Goal: Transaction & Acquisition: Purchase product/service

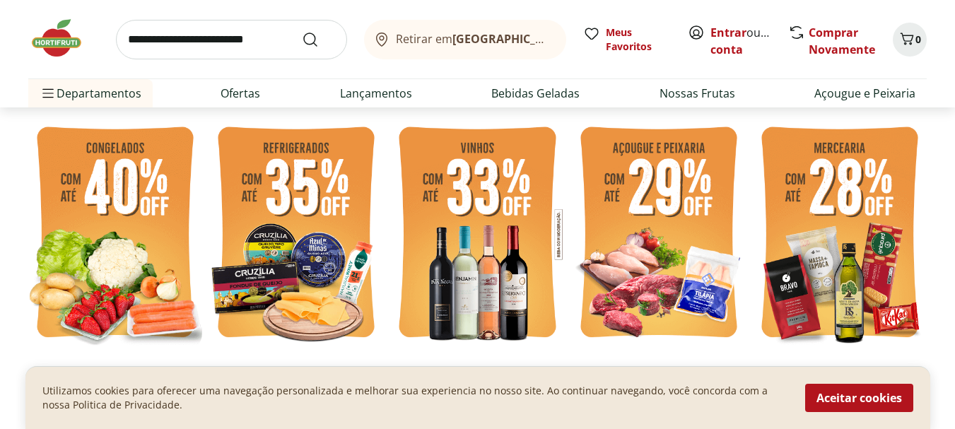
scroll to position [351, 0]
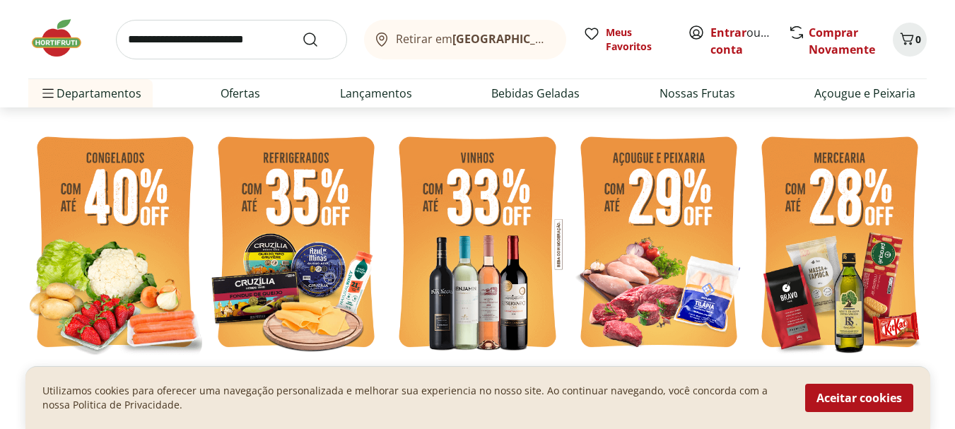
click at [847, 191] on img at bounding box center [840, 244] width 174 height 233
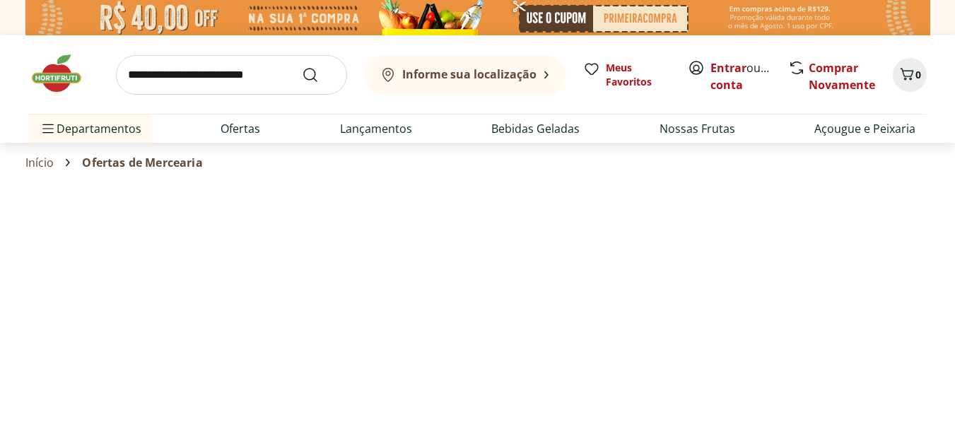
select select "**********"
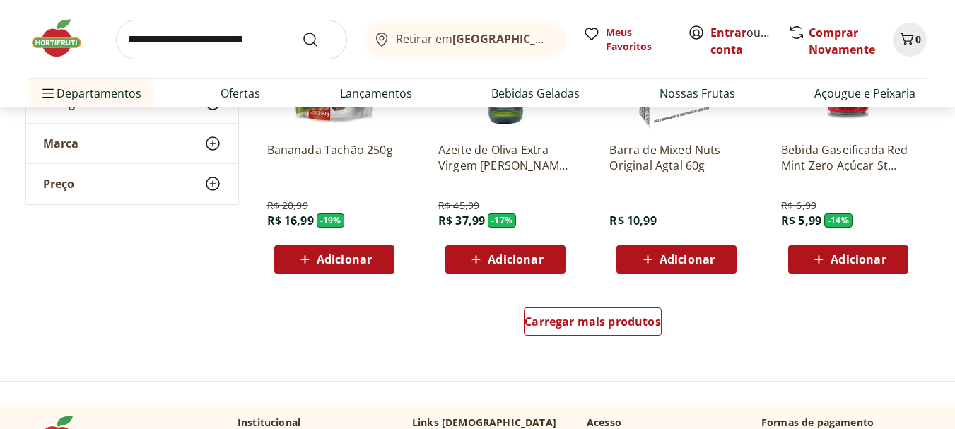
scroll to position [882, 0]
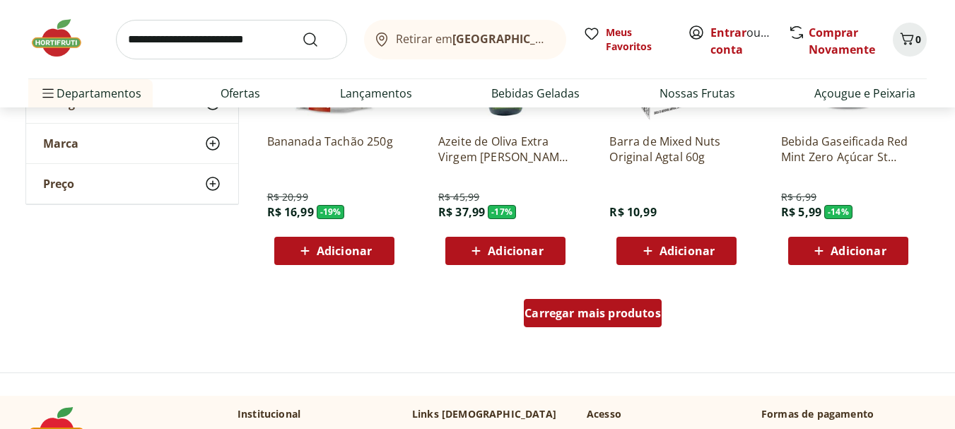
click at [586, 322] on div "Carregar mais produtos" at bounding box center [593, 313] width 138 height 28
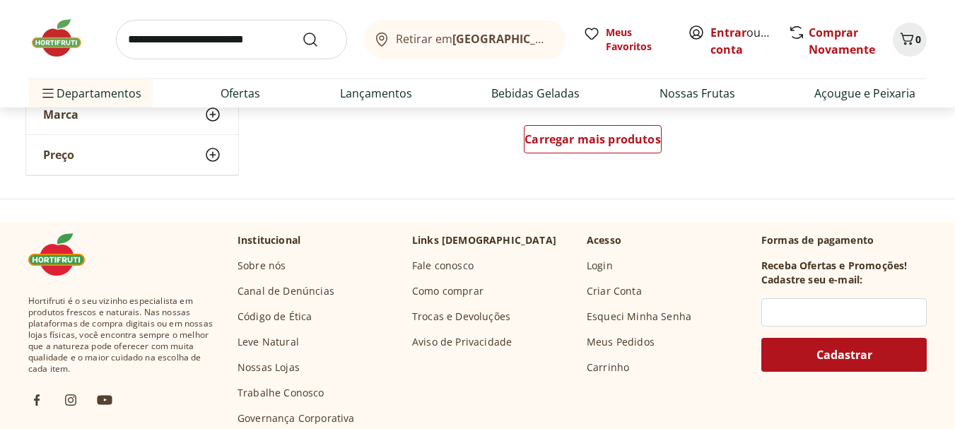
scroll to position [2013, 0]
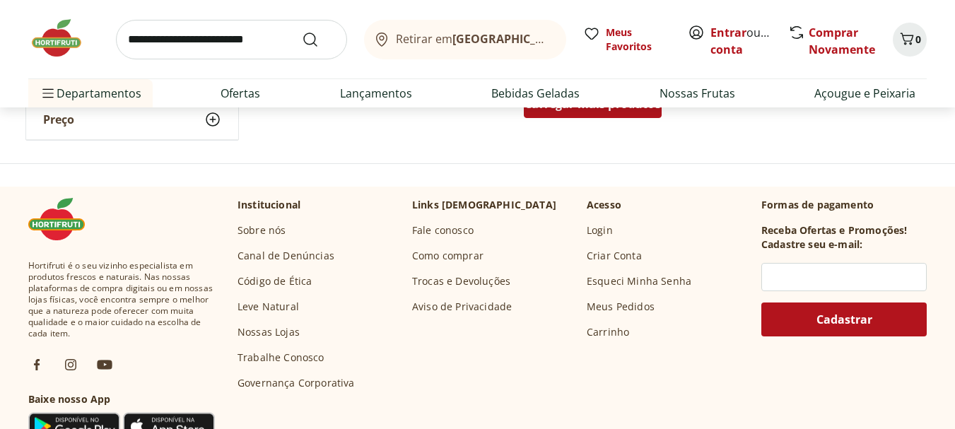
click at [633, 115] on div "Carregar mais produtos" at bounding box center [593, 104] width 138 height 28
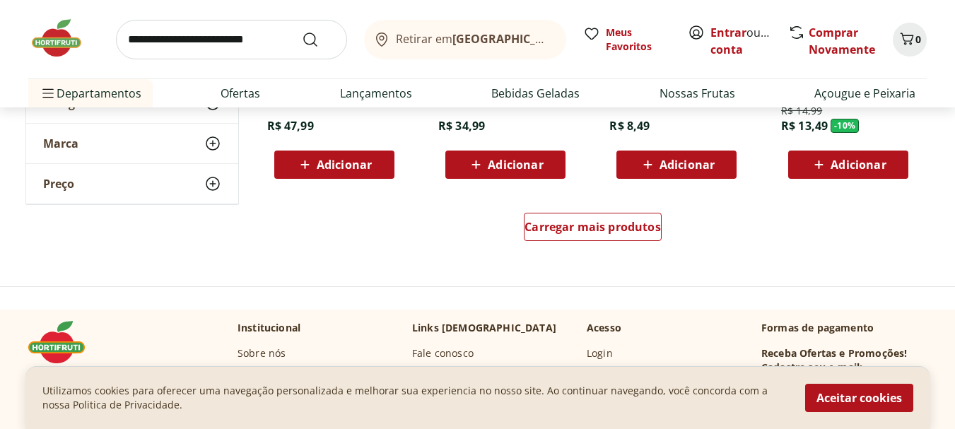
scroll to position [2835, 0]
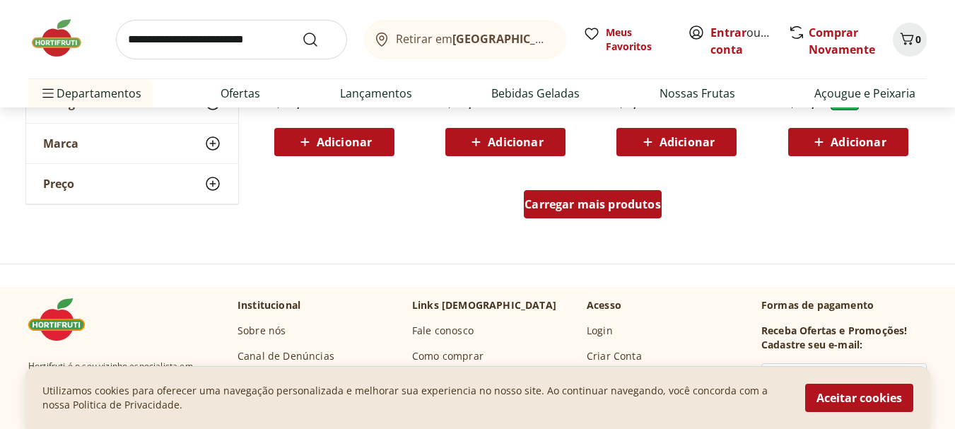
click at [605, 202] on span "Carregar mais produtos" at bounding box center [593, 204] width 136 height 11
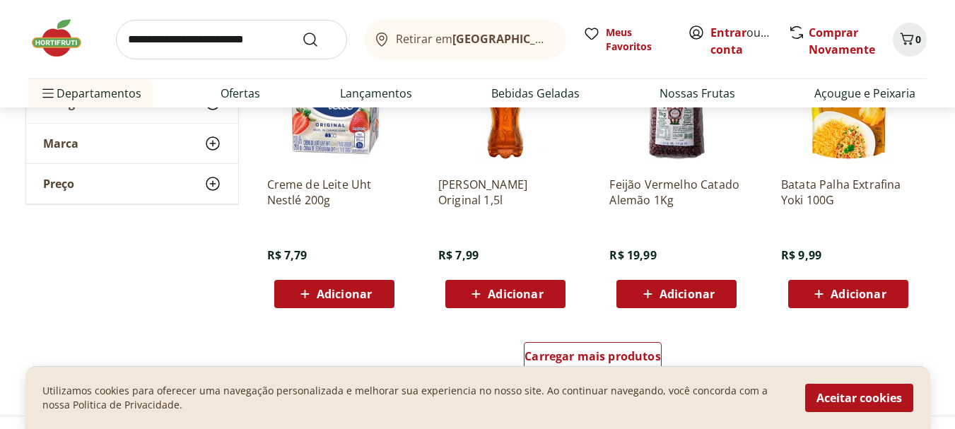
scroll to position [3669, 0]
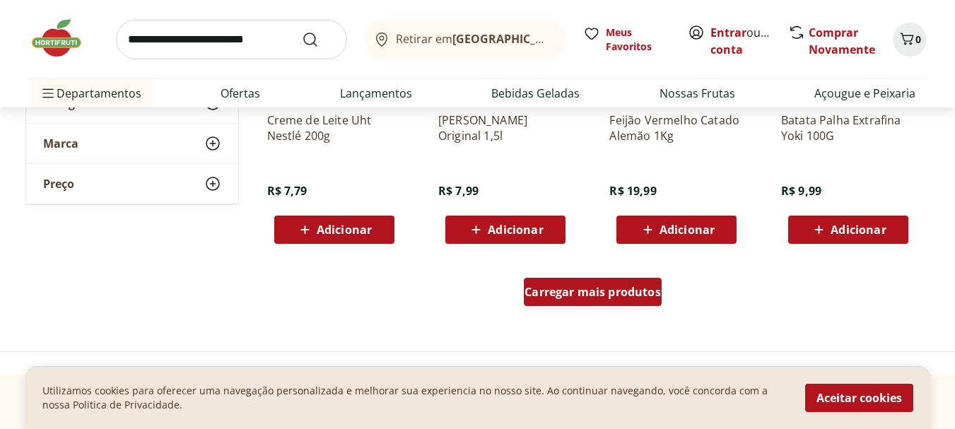
click at [618, 293] on span "Carregar mais produtos" at bounding box center [593, 291] width 136 height 11
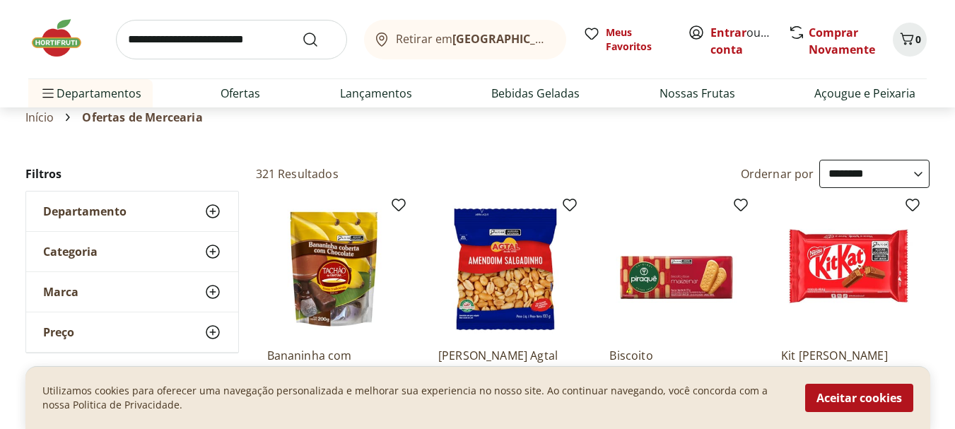
scroll to position [0, 0]
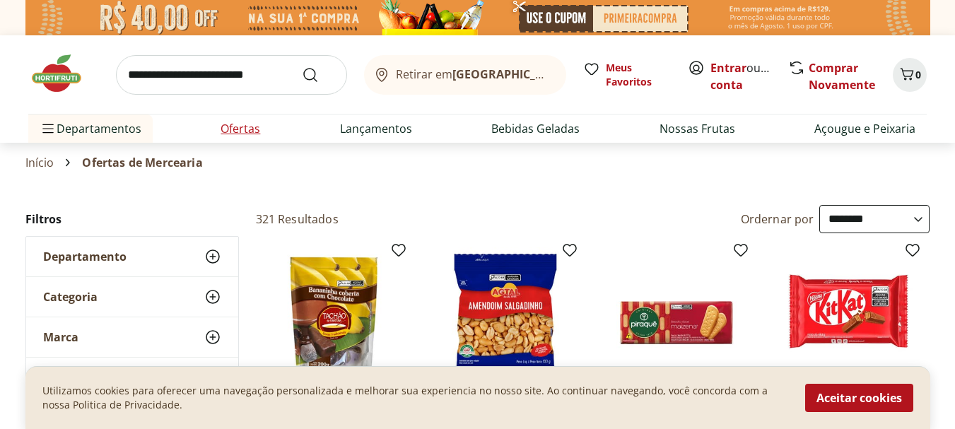
click at [249, 123] on link "Ofertas" at bounding box center [241, 128] width 40 height 17
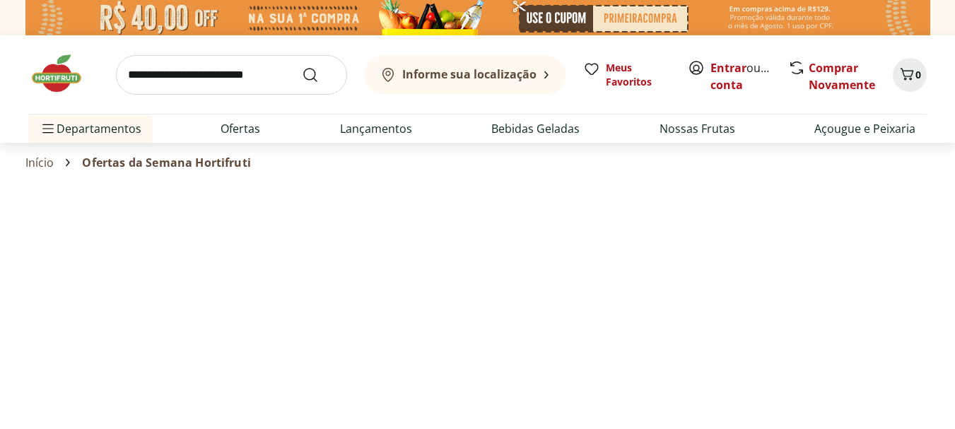
select select "**********"
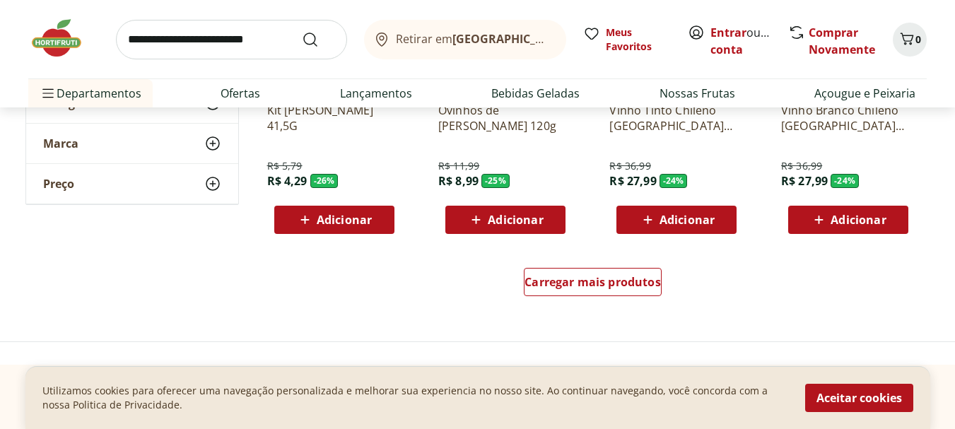
scroll to position [935, 0]
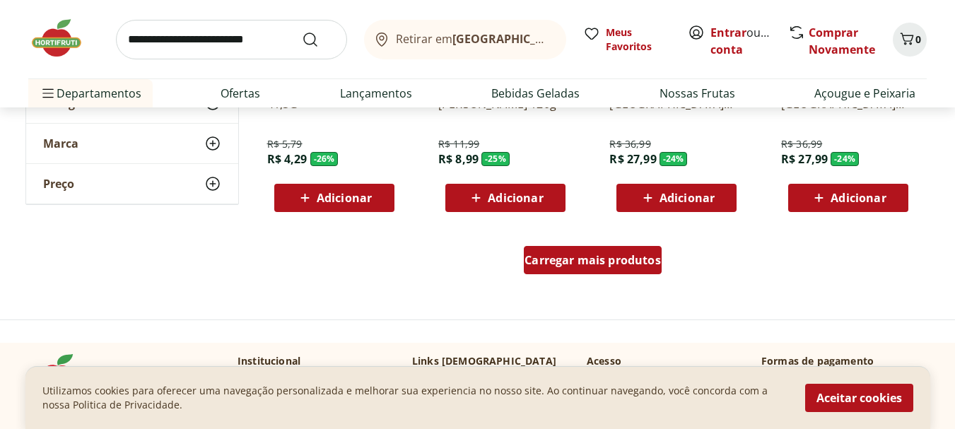
click at [601, 268] on div "Carregar mais produtos" at bounding box center [593, 260] width 138 height 28
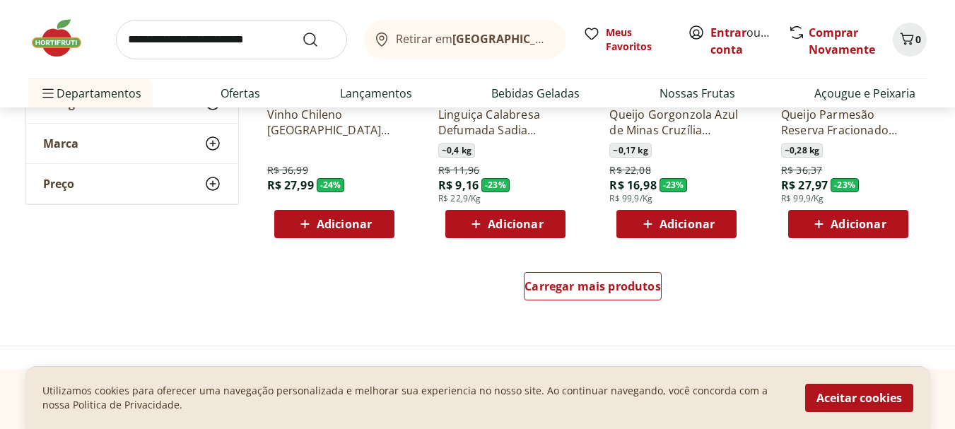
scroll to position [1908, 0]
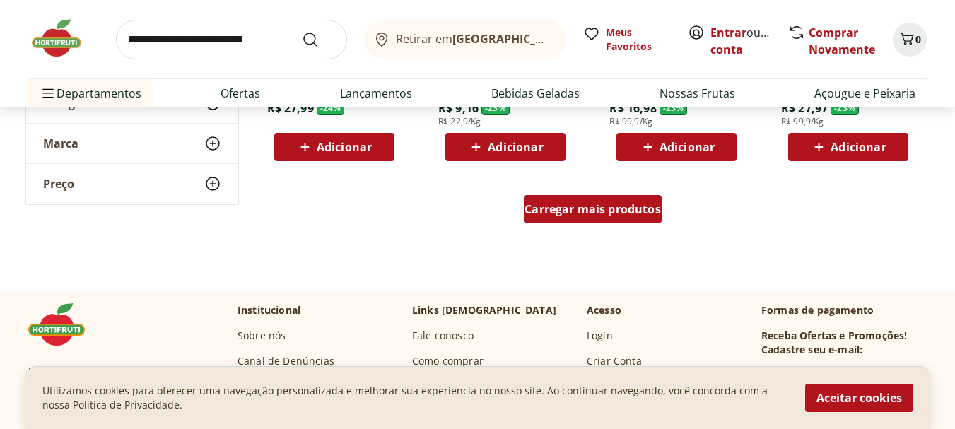
click at [592, 212] on span "Carregar mais produtos" at bounding box center [593, 209] width 136 height 11
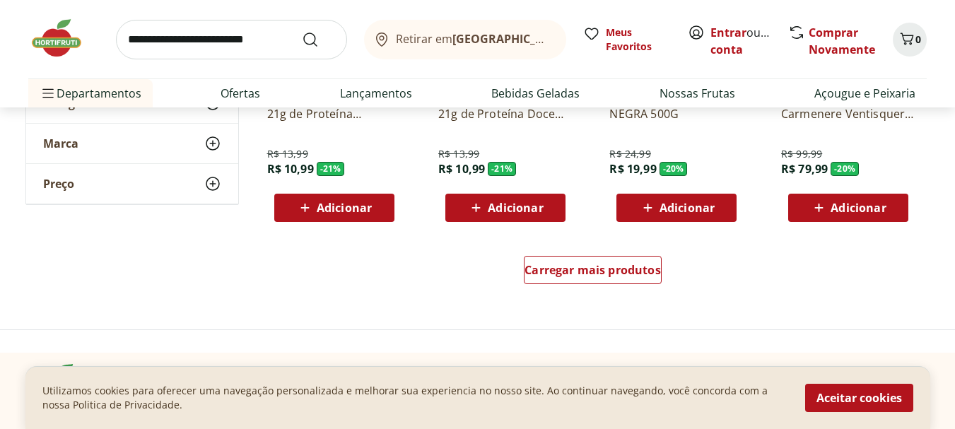
scroll to position [2821, 0]
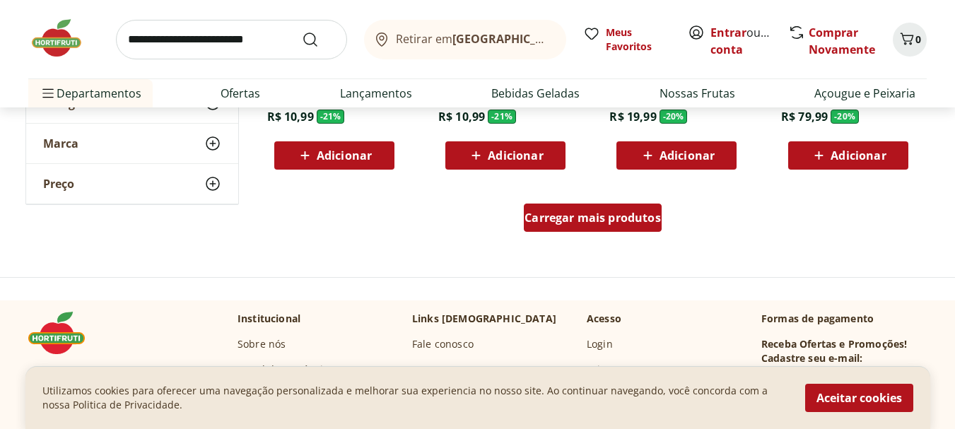
click at [627, 223] on span "Carregar mais produtos" at bounding box center [593, 217] width 136 height 11
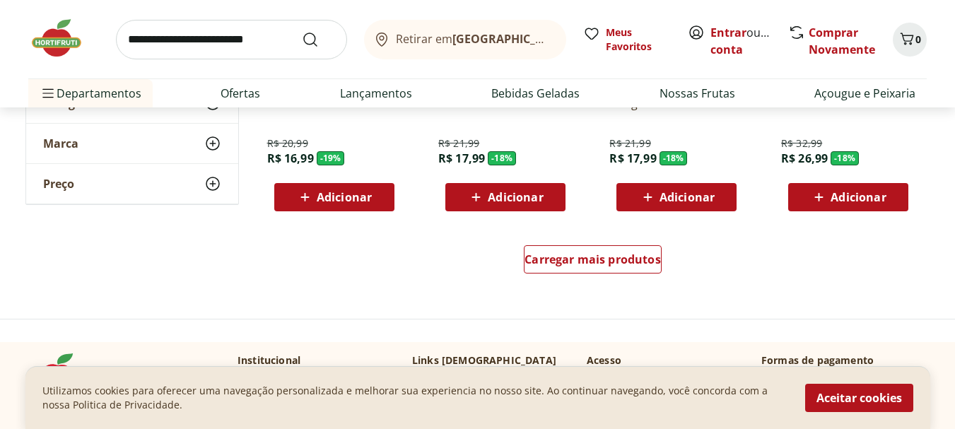
scroll to position [3785, 0]
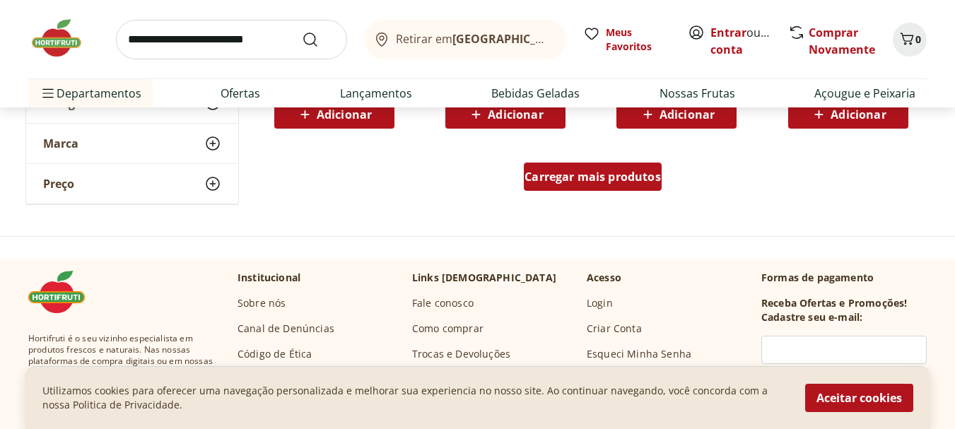
click at [607, 185] on div "Carregar mais produtos" at bounding box center [593, 177] width 138 height 28
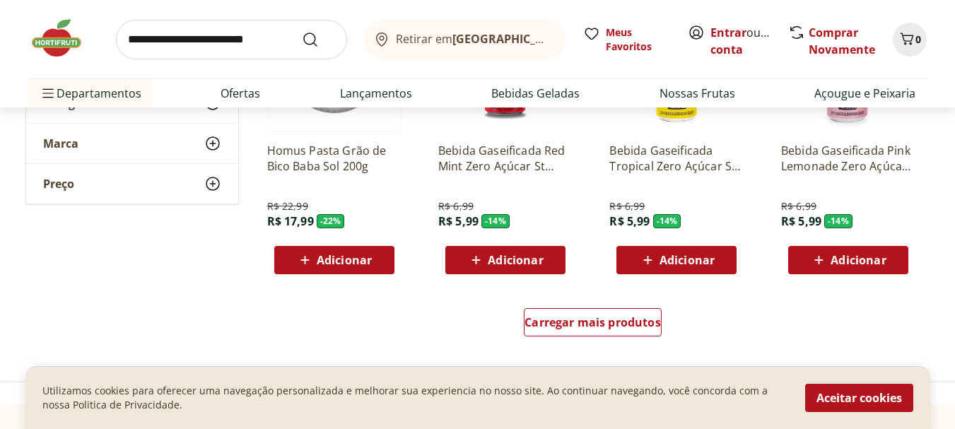
scroll to position [4756, 0]
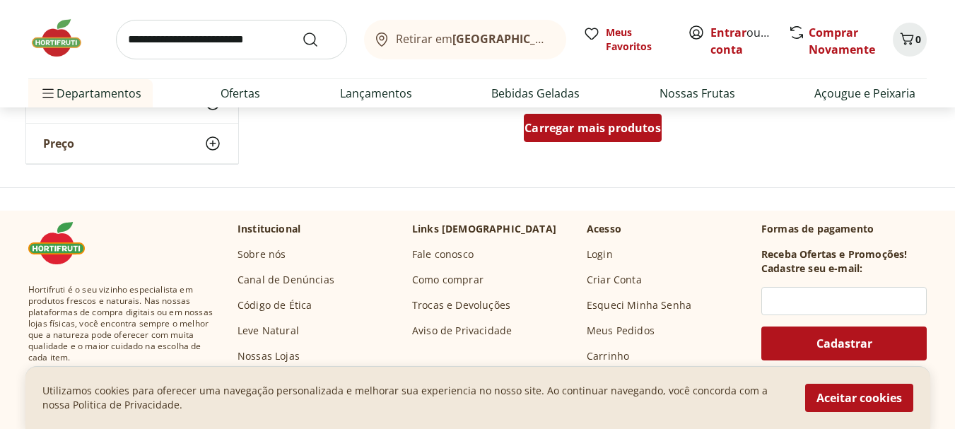
click at [627, 124] on span "Carregar mais produtos" at bounding box center [593, 127] width 136 height 11
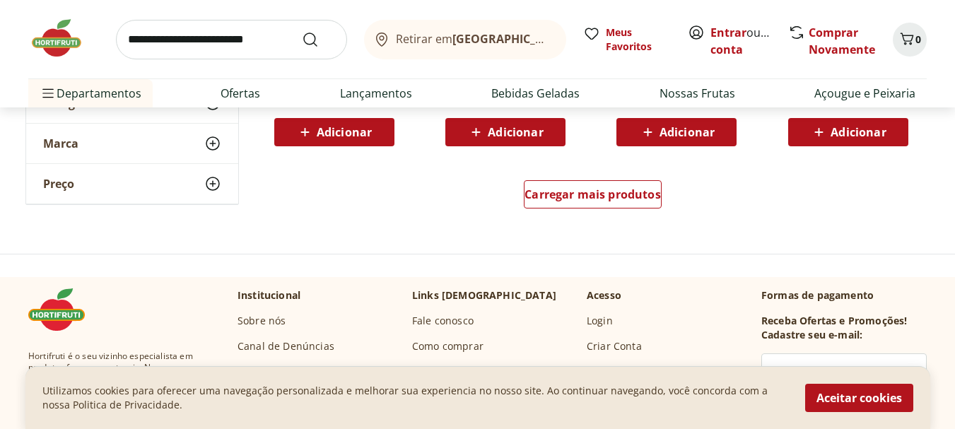
scroll to position [5550, 0]
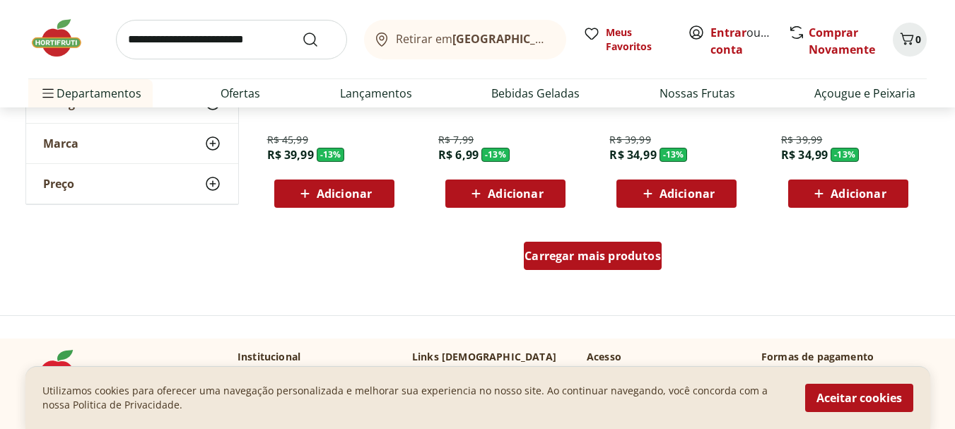
click at [629, 260] on span "Carregar mais produtos" at bounding box center [593, 255] width 136 height 11
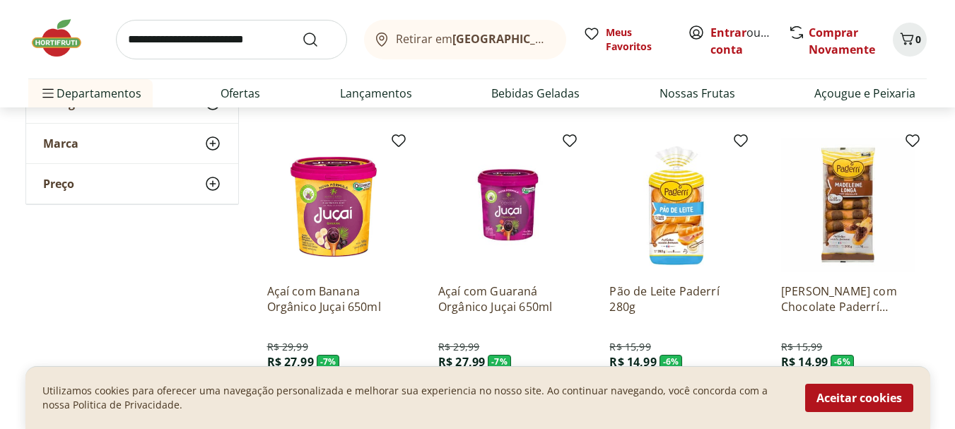
scroll to position [6390, 0]
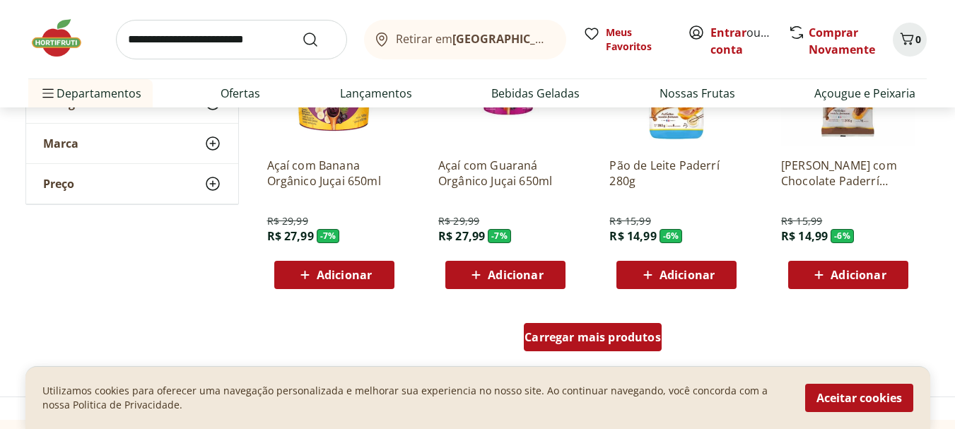
click at [583, 332] on span "Carregar mais produtos" at bounding box center [593, 337] width 136 height 11
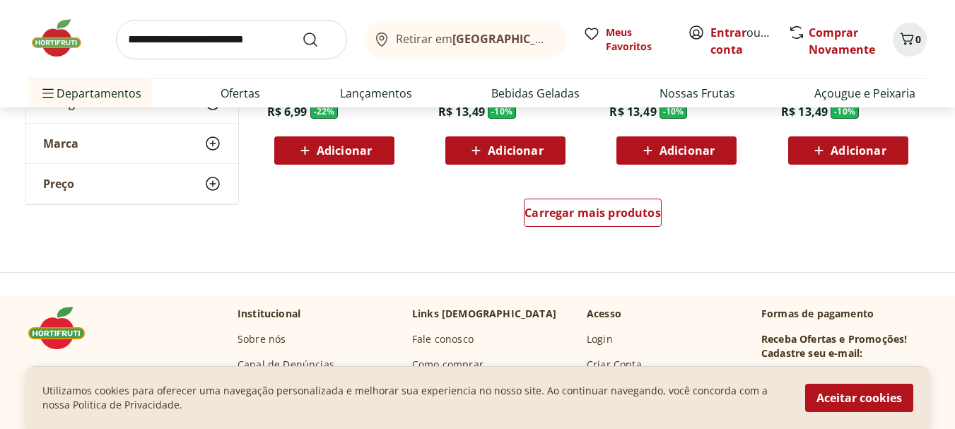
scroll to position [7453, 0]
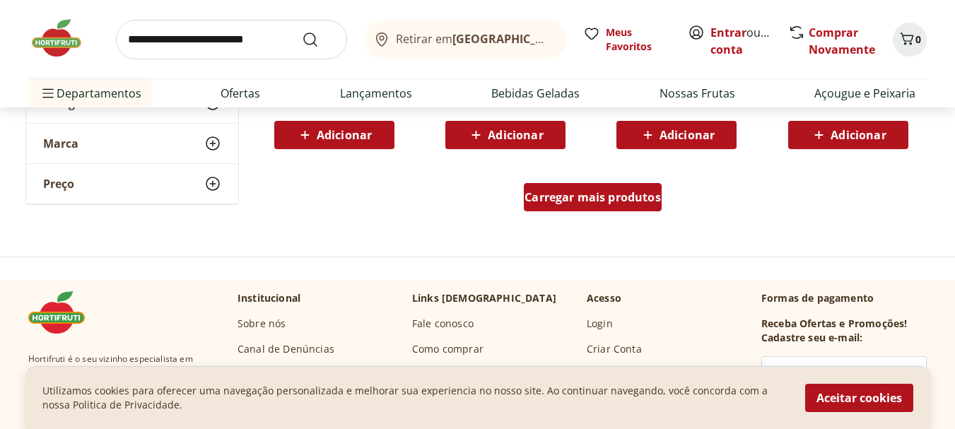
click at [638, 207] on div "Carregar mais produtos" at bounding box center [593, 197] width 138 height 28
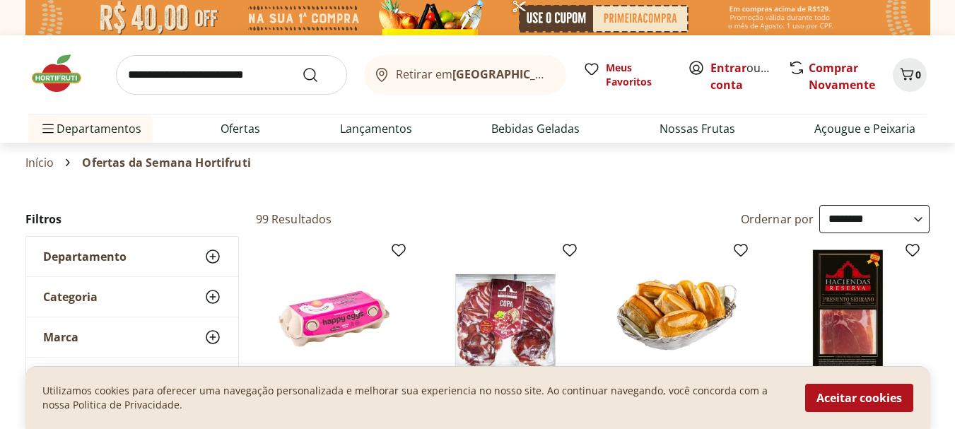
scroll to position [335, 0]
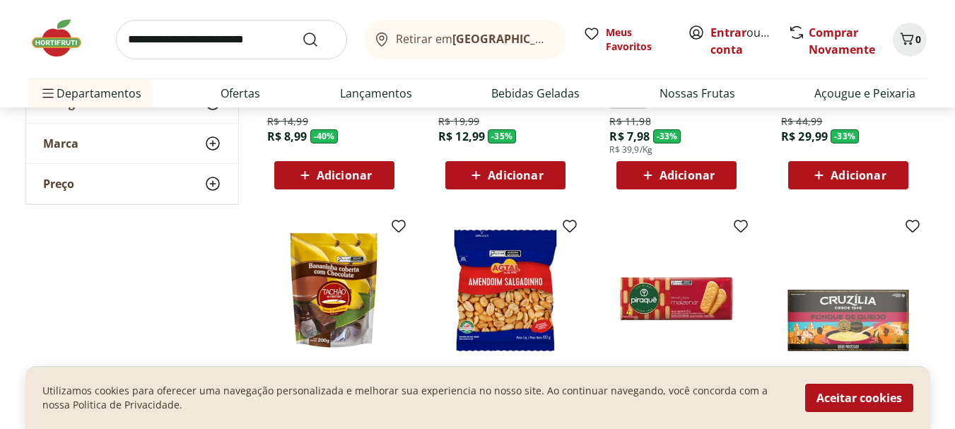
click at [332, 177] on span "Adicionar" at bounding box center [344, 175] width 55 height 11
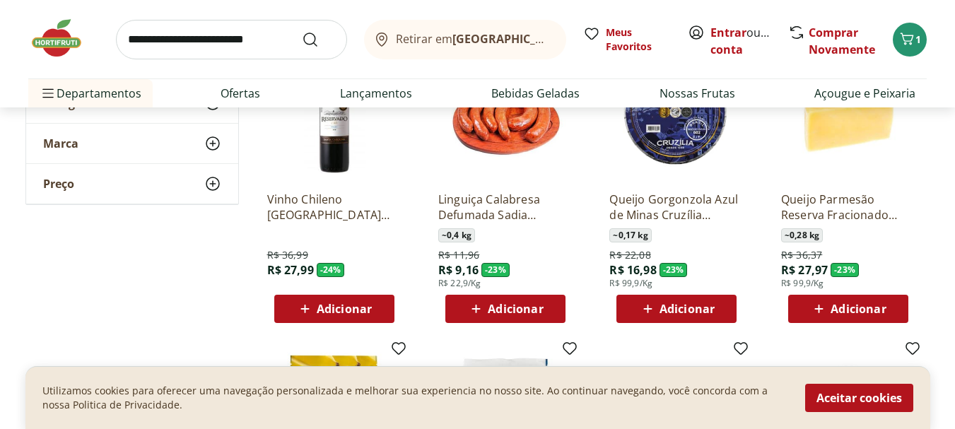
scroll to position [1762, 0]
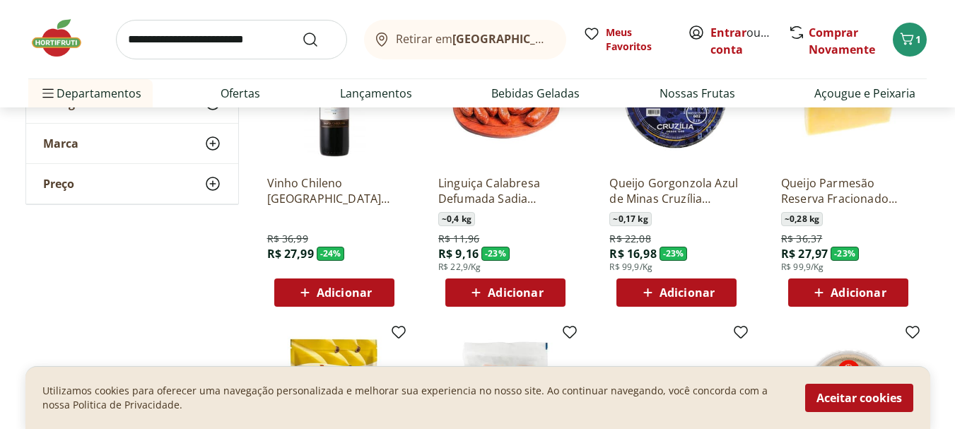
click at [498, 293] on span "Adicionar" at bounding box center [515, 292] width 55 height 11
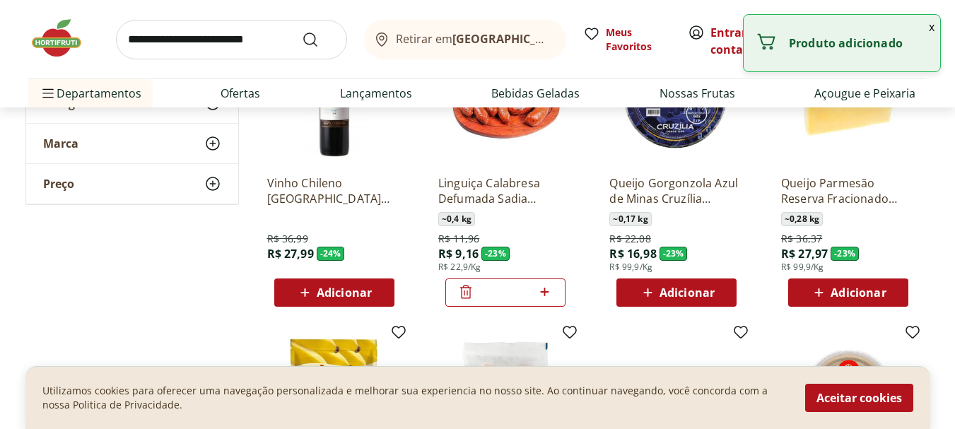
click at [545, 293] on icon at bounding box center [545, 292] width 8 height 8
type input "*"
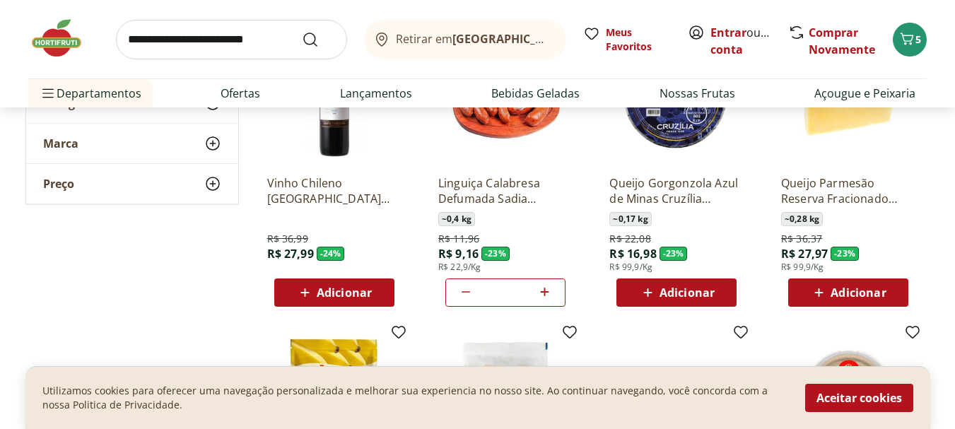
click at [849, 289] on span "Adicionar" at bounding box center [858, 292] width 55 height 11
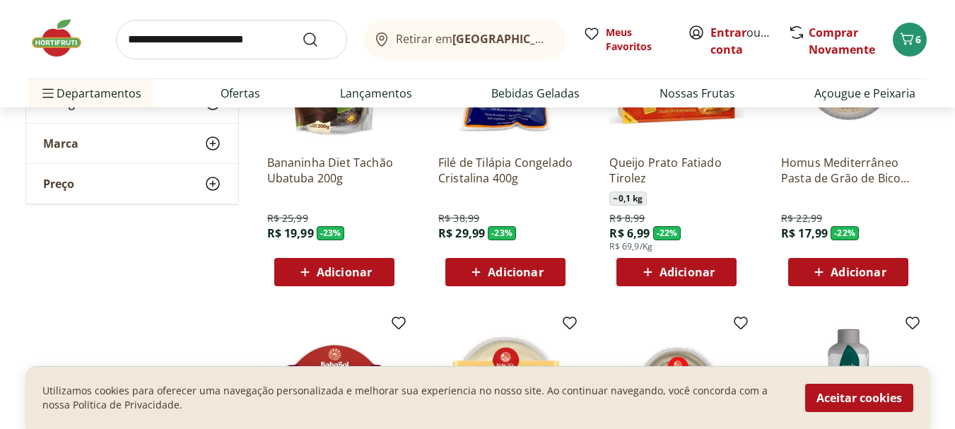
scroll to position [2099, 0]
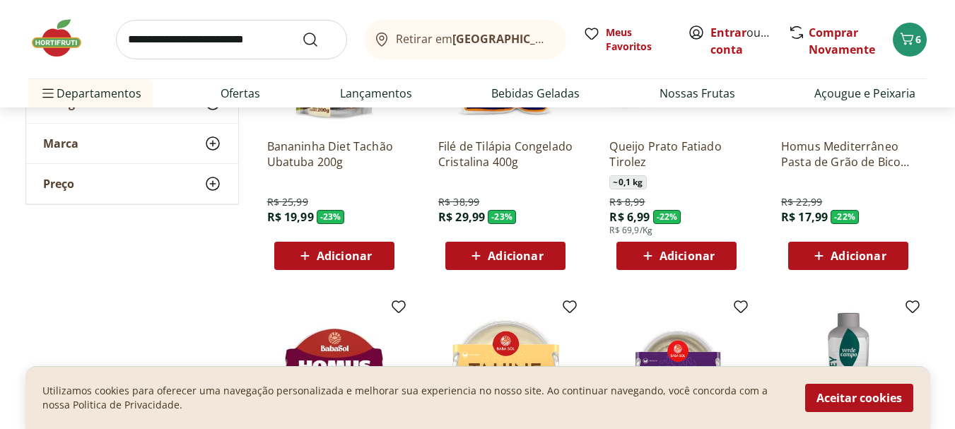
click at [516, 257] on span "Adicionar" at bounding box center [515, 255] width 55 height 11
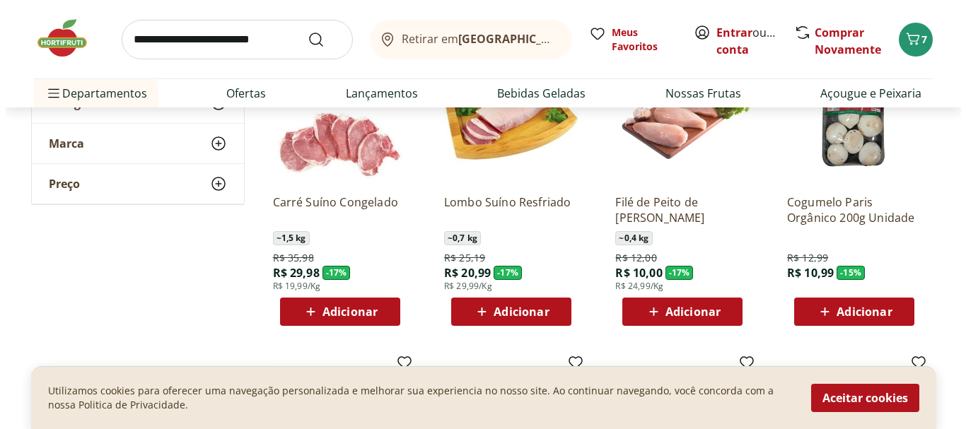
scroll to position [4230, 0]
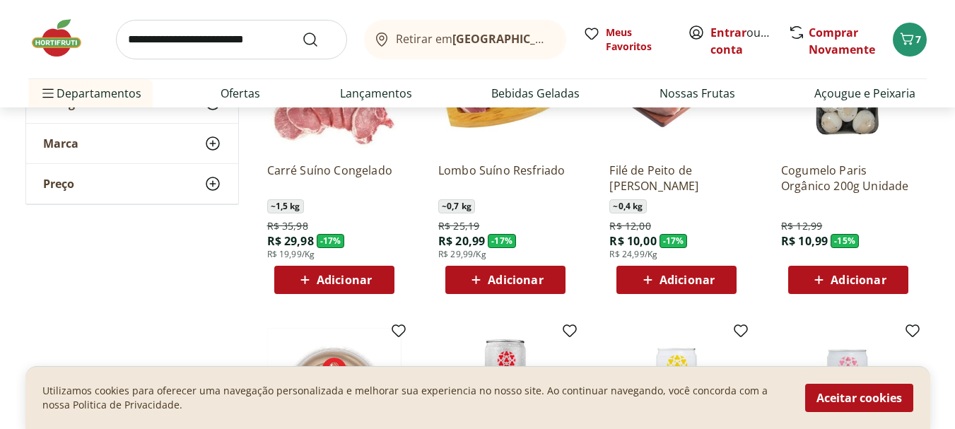
click at [322, 281] on span "Adicionar" at bounding box center [344, 279] width 55 height 11
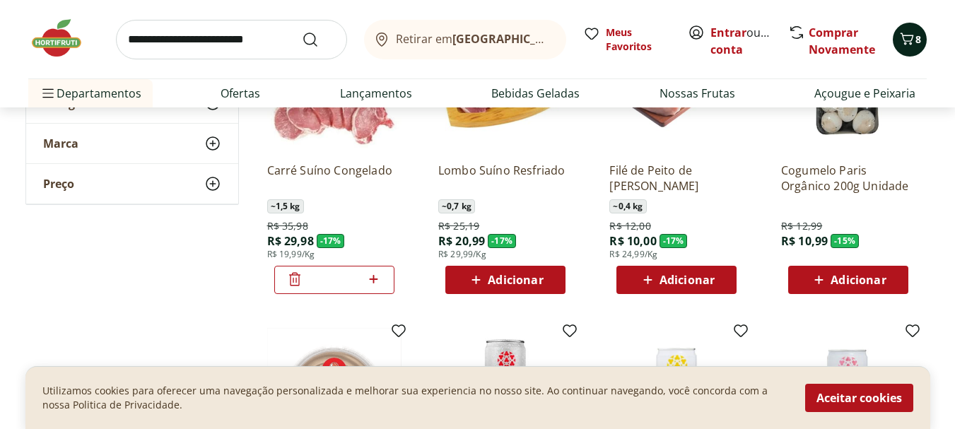
click at [912, 45] on icon "Carrinho" at bounding box center [907, 38] width 17 height 17
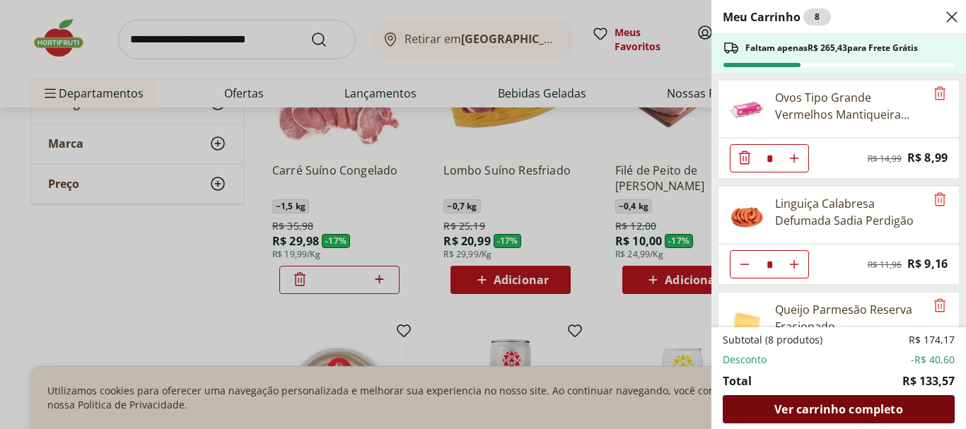
click at [835, 407] on span "Ver carrinho completo" at bounding box center [838, 409] width 128 height 11
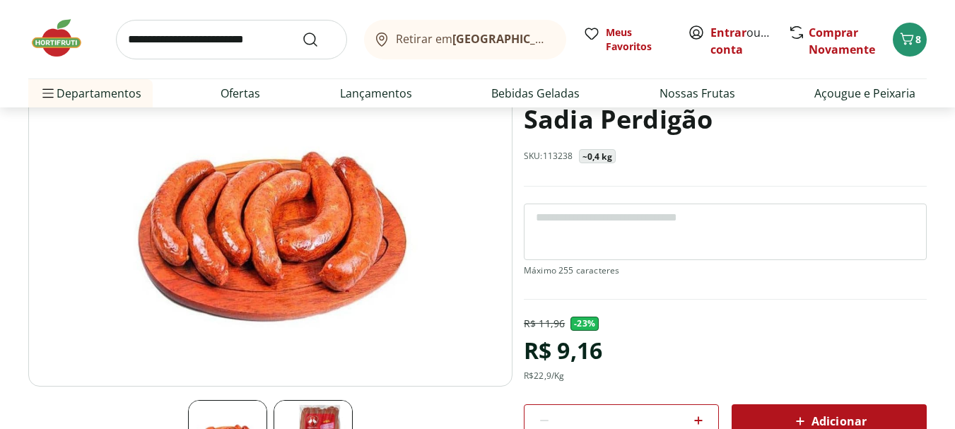
scroll to position [141, 0]
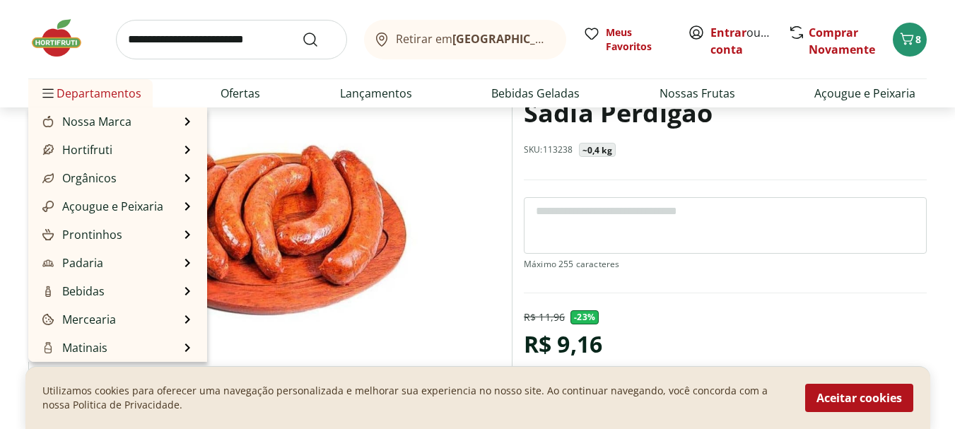
click at [81, 93] on span "Departamentos" at bounding box center [91, 93] width 102 height 34
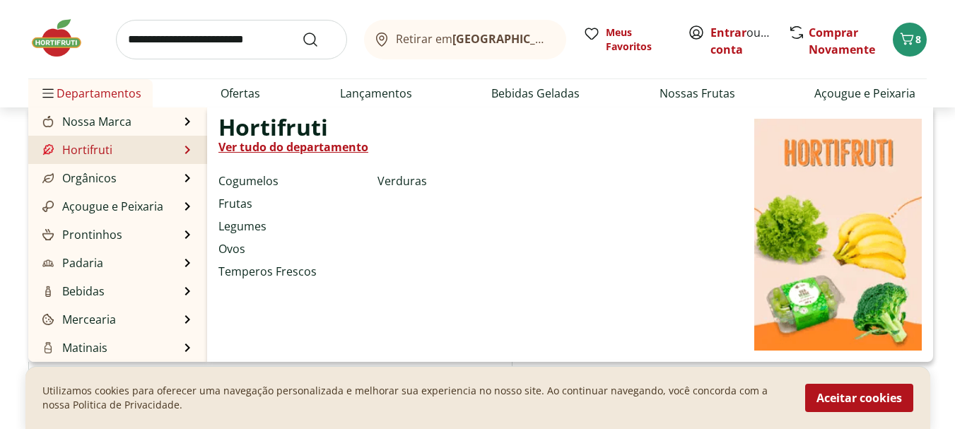
click at [83, 146] on link "Hortifruti" at bounding box center [76, 149] width 73 height 17
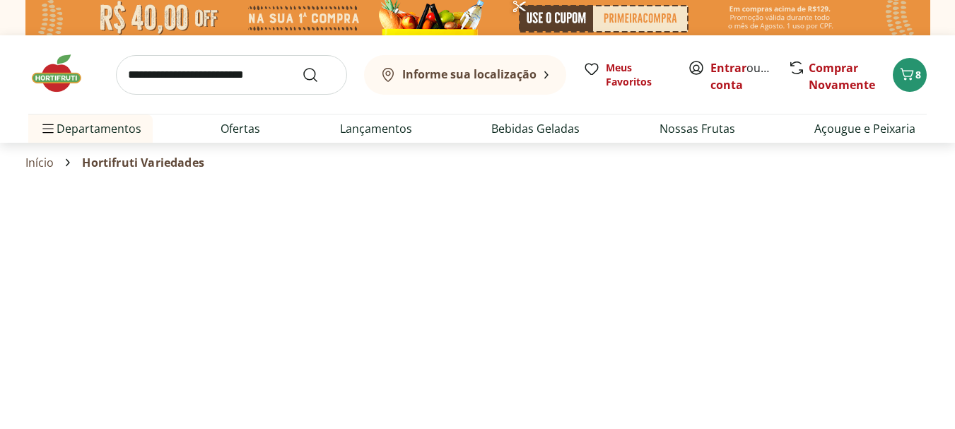
select select "**********"
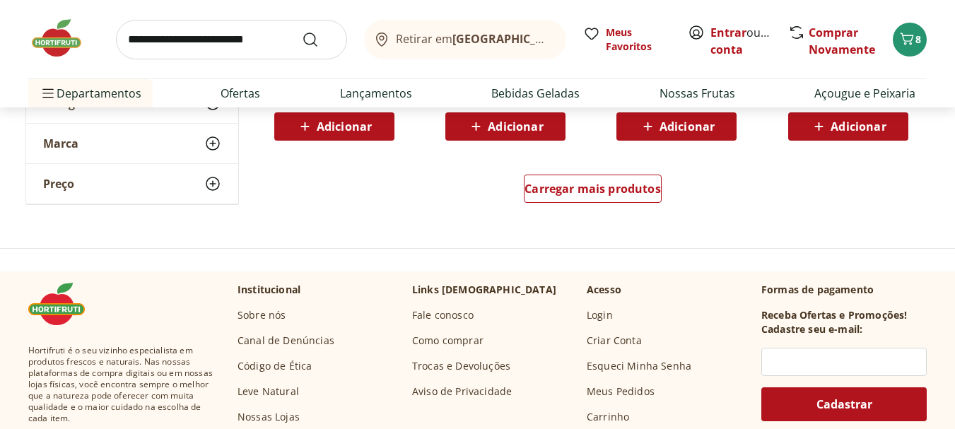
scroll to position [1075, 0]
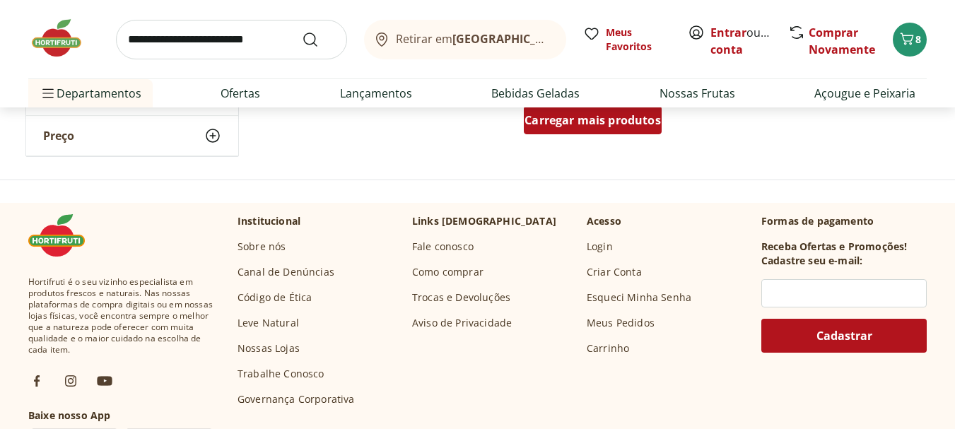
click at [581, 129] on div "Carregar mais produtos" at bounding box center [593, 120] width 138 height 28
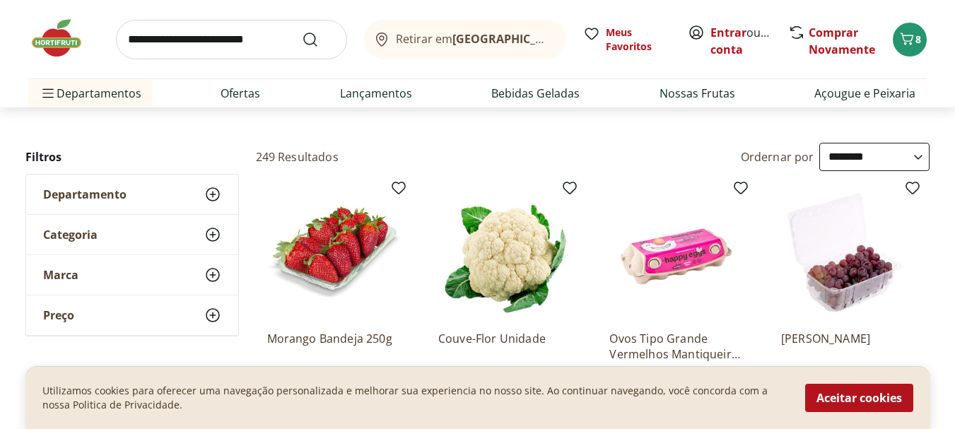
scroll to position [0, 0]
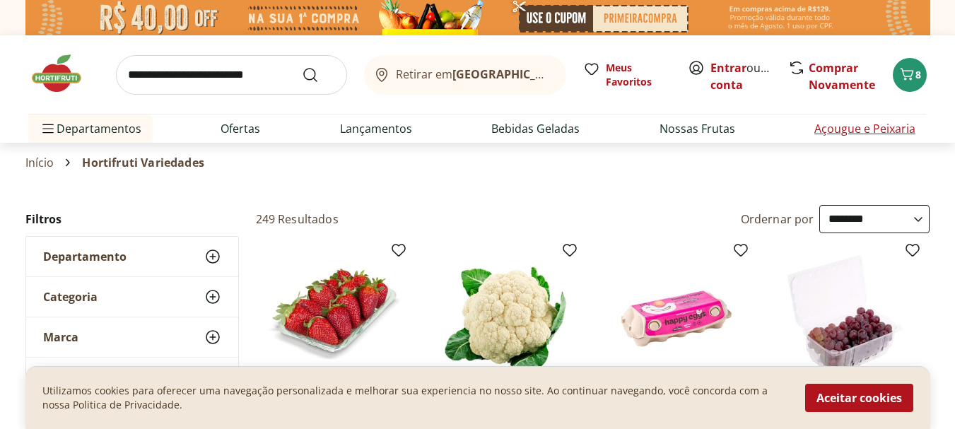
click at [851, 128] on link "Açougue e Peixaria" at bounding box center [865, 128] width 101 height 17
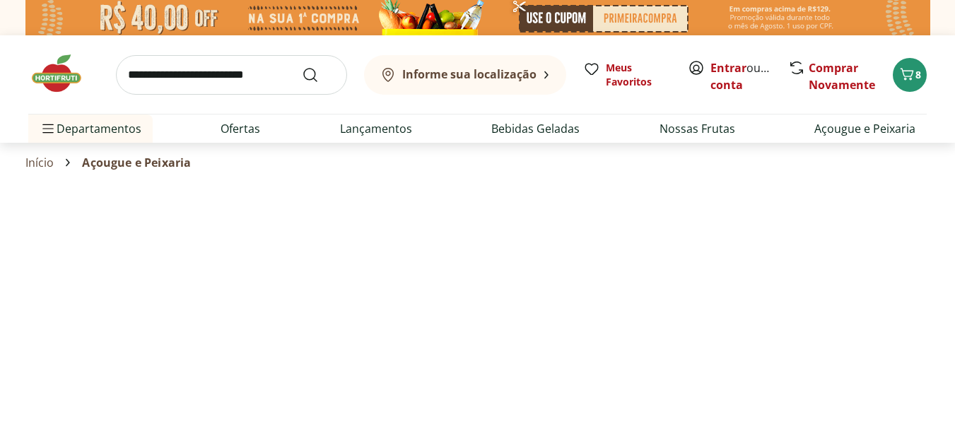
select select "**********"
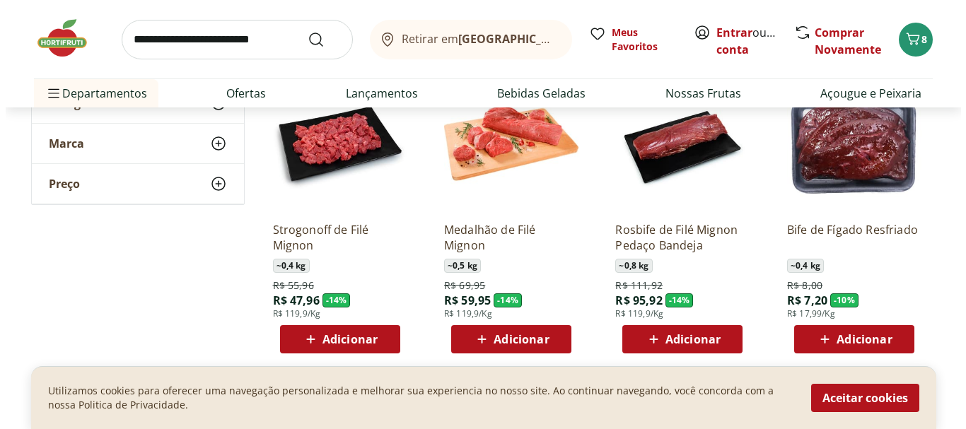
scroll to position [707, 0]
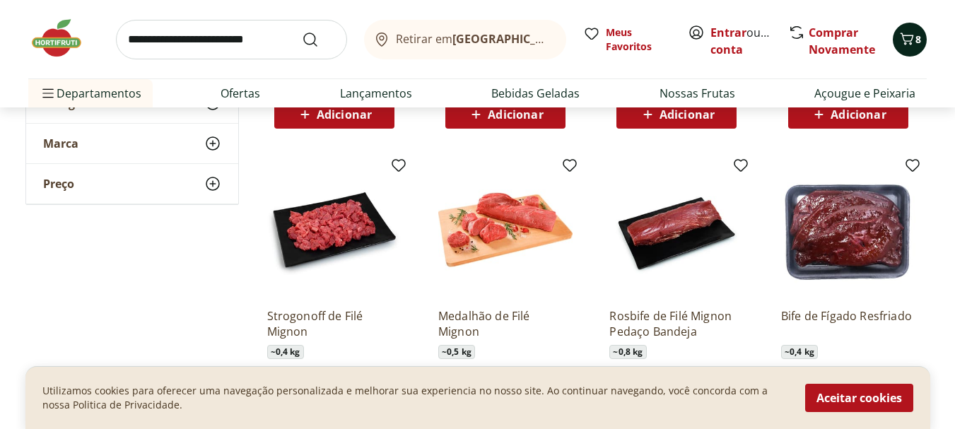
click at [913, 39] on icon "Carrinho" at bounding box center [907, 38] width 17 height 17
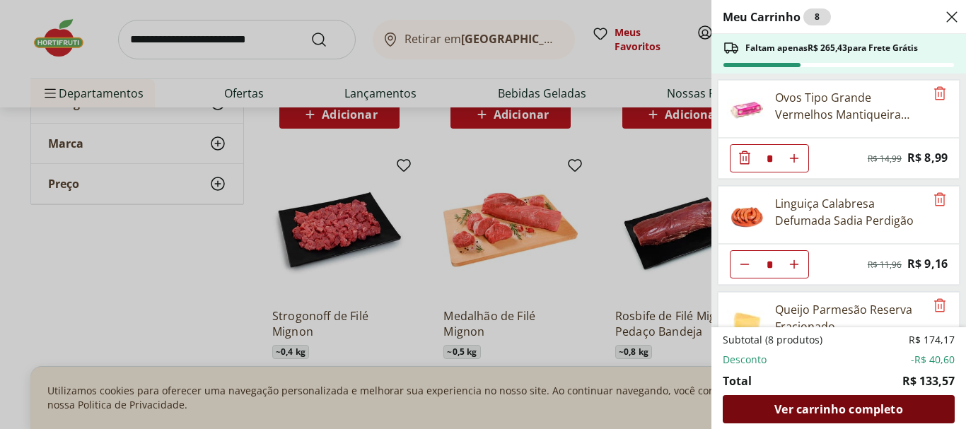
click at [834, 404] on span "Ver carrinho completo" at bounding box center [838, 409] width 128 height 11
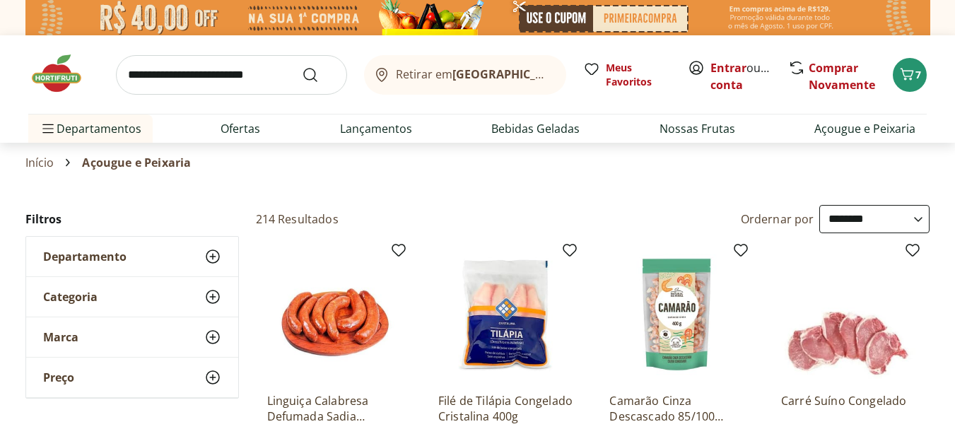
select select "**********"
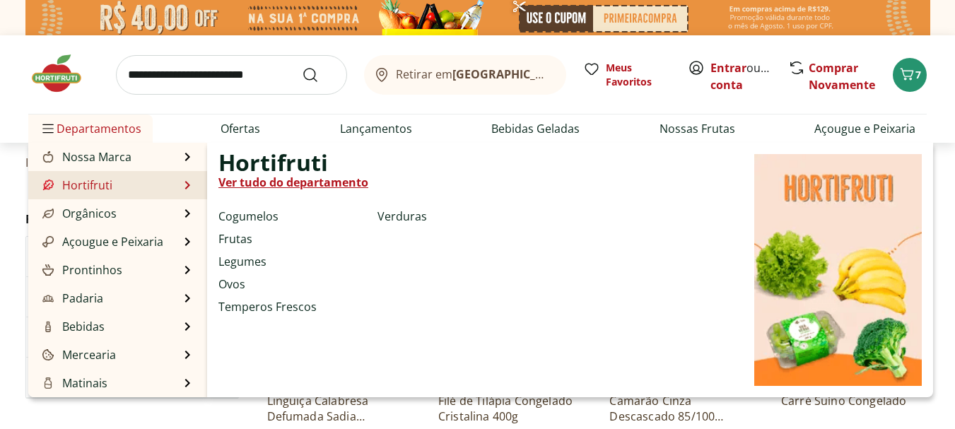
click at [83, 185] on link "Hortifruti" at bounding box center [76, 185] width 73 height 17
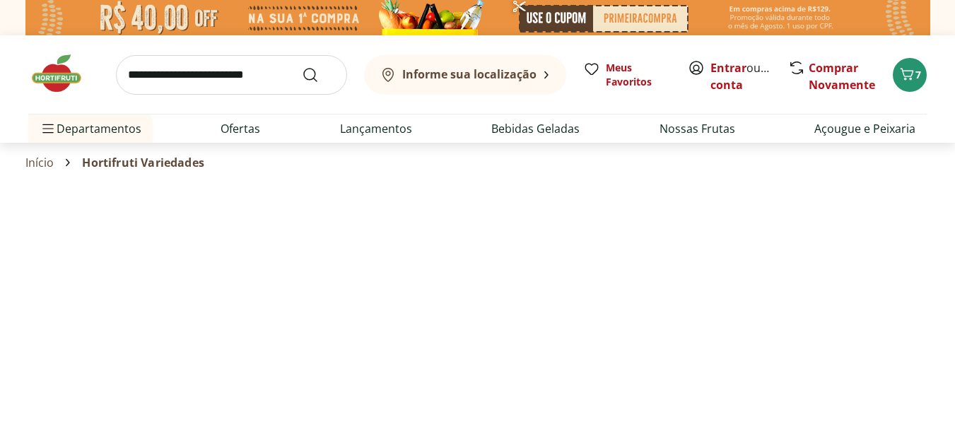
select select "**********"
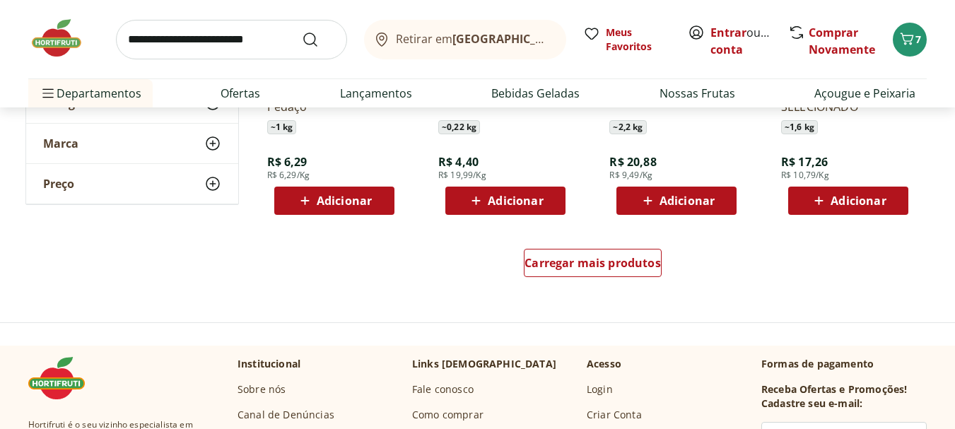
scroll to position [933, 0]
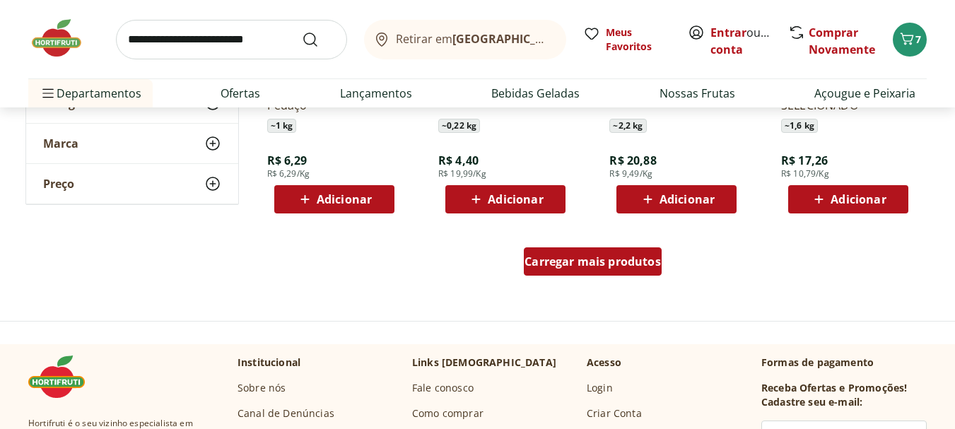
click at [554, 261] on span "Carregar mais produtos" at bounding box center [593, 261] width 136 height 11
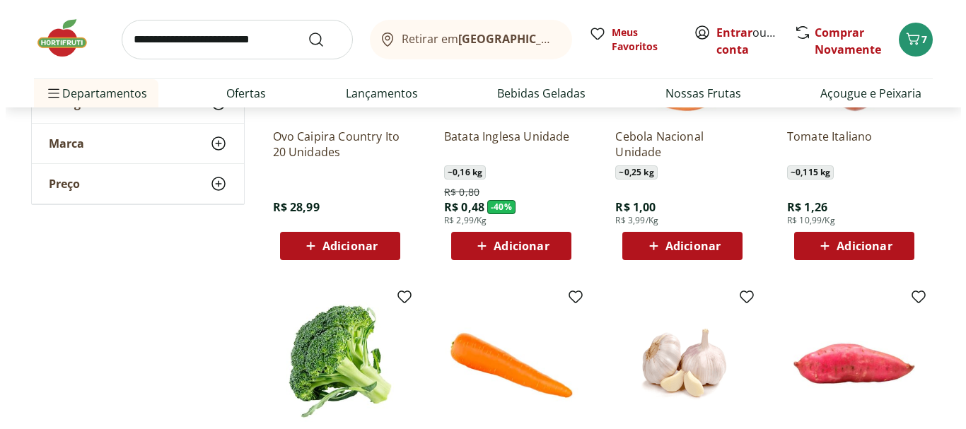
scroll to position [1188, 0]
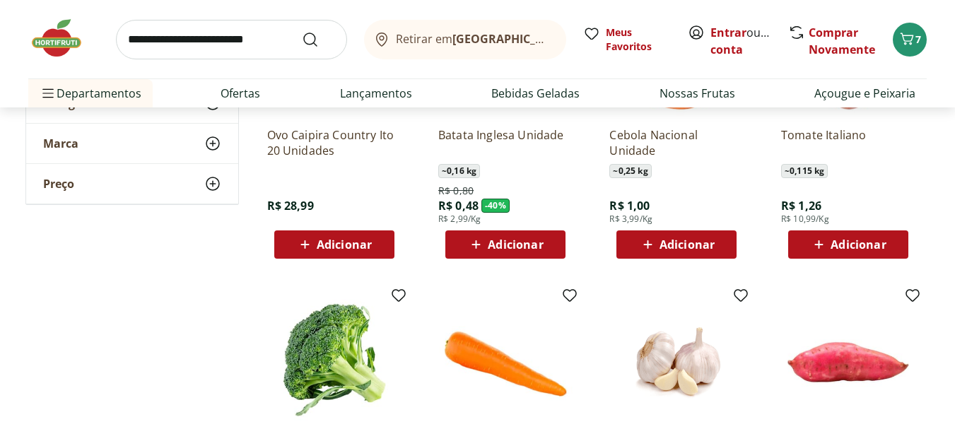
click at [516, 250] on span "Adicionar" at bounding box center [515, 244] width 55 height 11
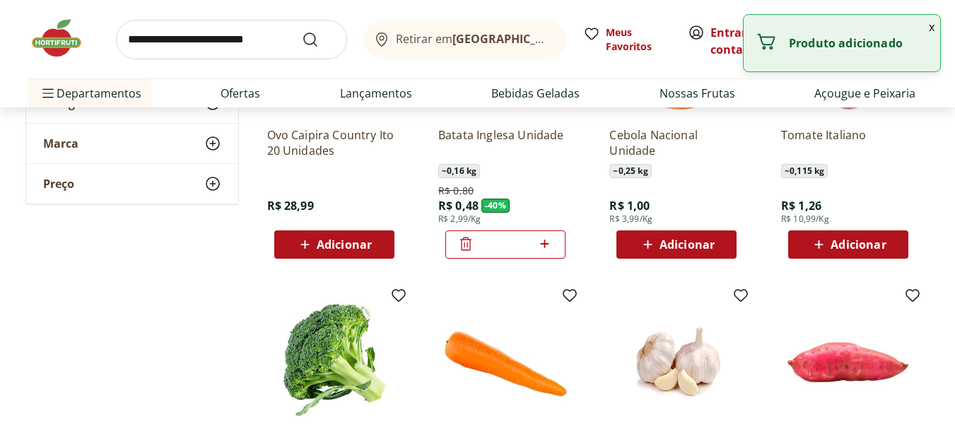
click at [547, 247] on icon at bounding box center [545, 243] width 18 height 17
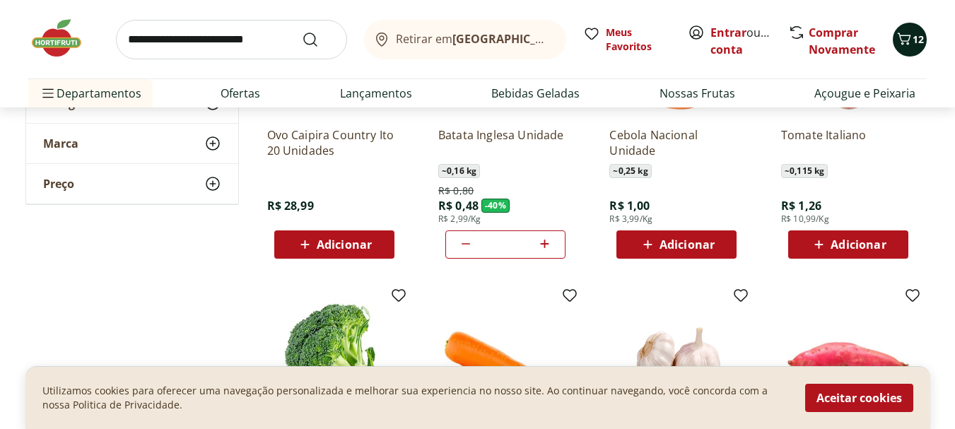
click at [916, 41] on span "12" at bounding box center [918, 39] width 11 height 13
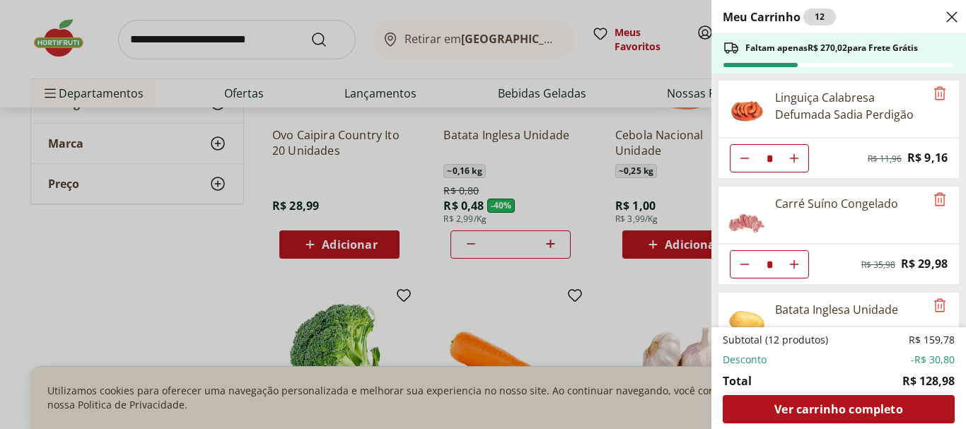
click at [548, 249] on div "Meu Carrinho 12 Faltam apenas R$ 270,02 para Frete Grátis Linguiça Calabresa De…" at bounding box center [483, 214] width 966 height 429
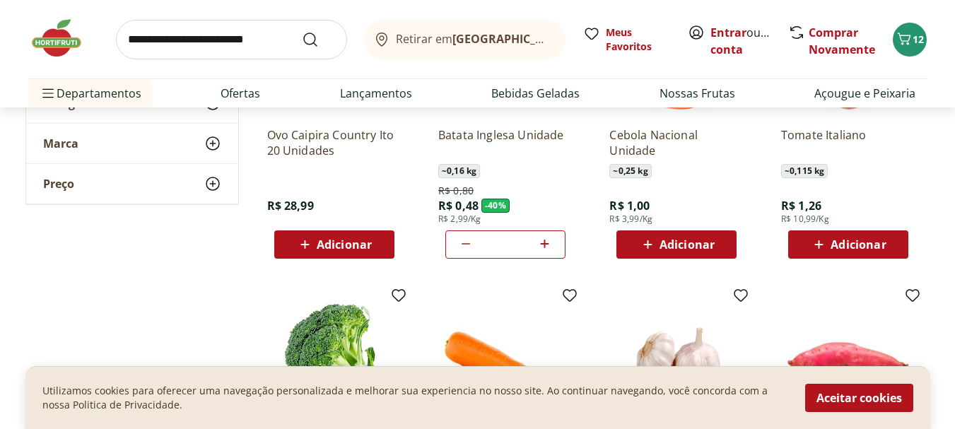
click at [548, 245] on icon at bounding box center [545, 243] width 18 height 17
type input "*"
click at [910, 52] on button "13" at bounding box center [910, 40] width 34 height 34
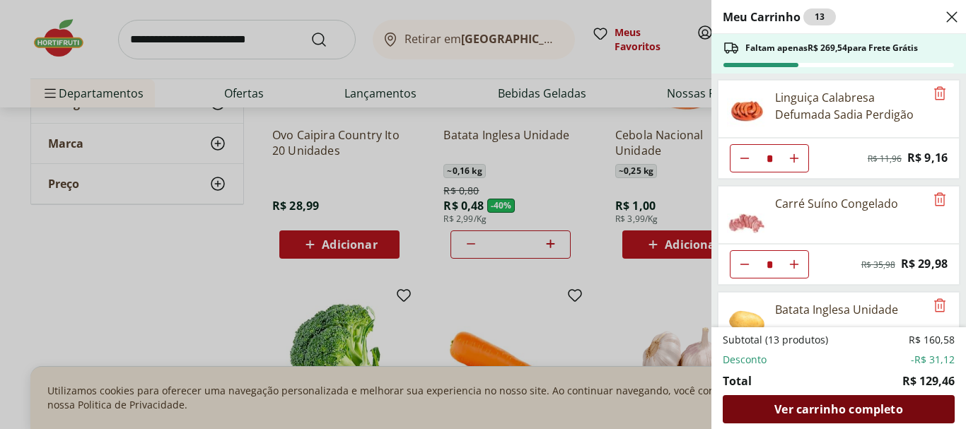
click at [832, 407] on span "Ver carrinho completo" at bounding box center [838, 409] width 128 height 11
